Goal: Answer question/provide support

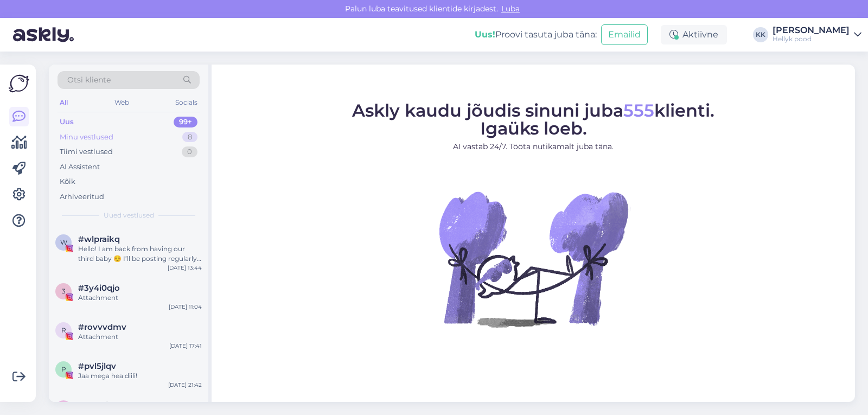
click at [97, 139] on div "Minu vestlused" at bounding box center [87, 137] width 54 height 11
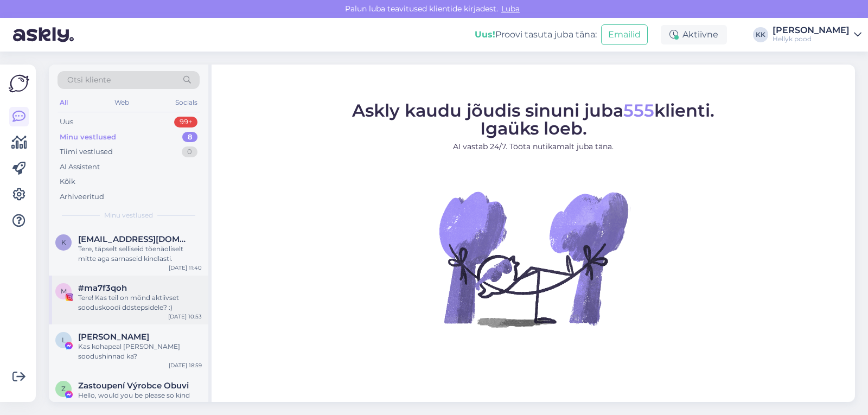
click at [118, 294] on div "Tere! Kas teil on mõnd aktiivset sooduskoodi ddstepsidele? :)" at bounding box center [140, 303] width 124 height 20
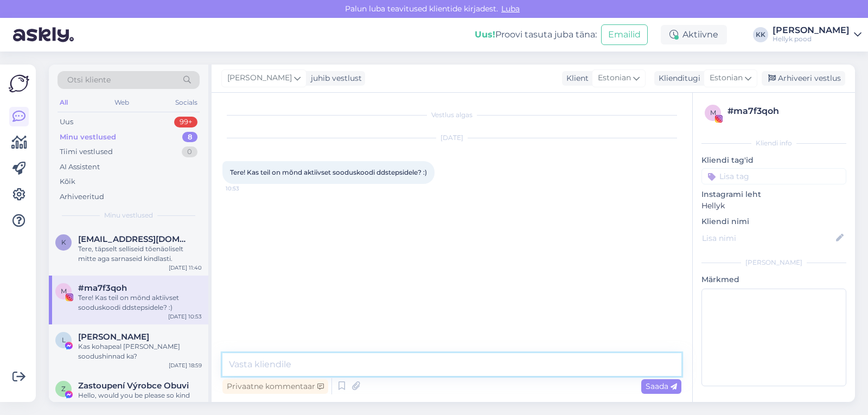
click at [286, 365] on textarea at bounding box center [451, 364] width 459 height 23
type textarea "Tere! Kahjuks hetkel ei ole."
click at [650, 389] on span "Saada" at bounding box center [660, 386] width 31 height 10
